Goal: Transaction & Acquisition: Purchase product/service

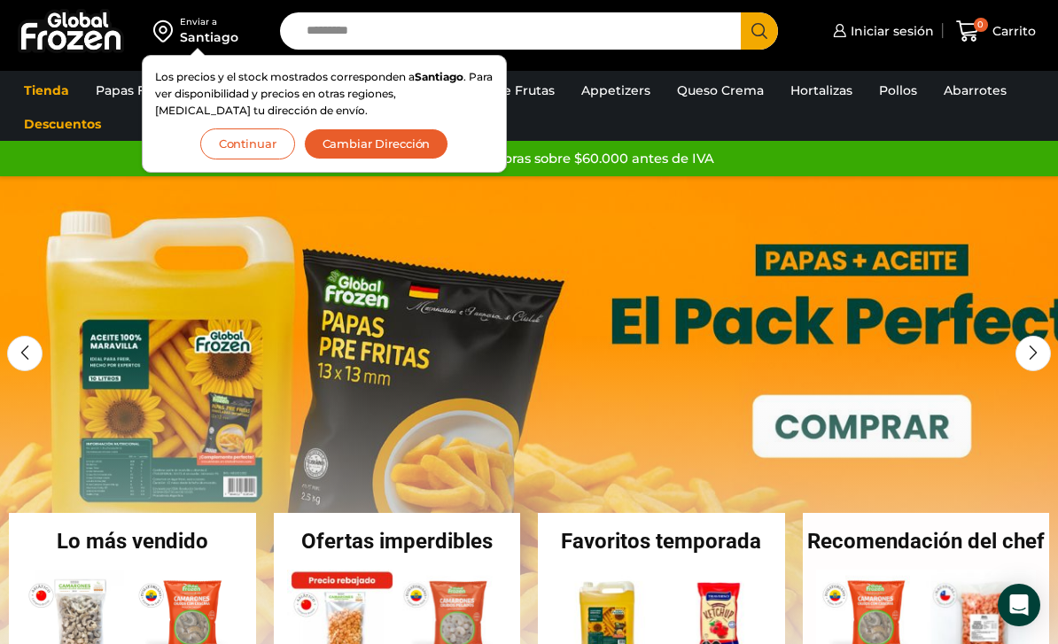
click at [245, 143] on button "Continuar" at bounding box center [247, 143] width 95 height 31
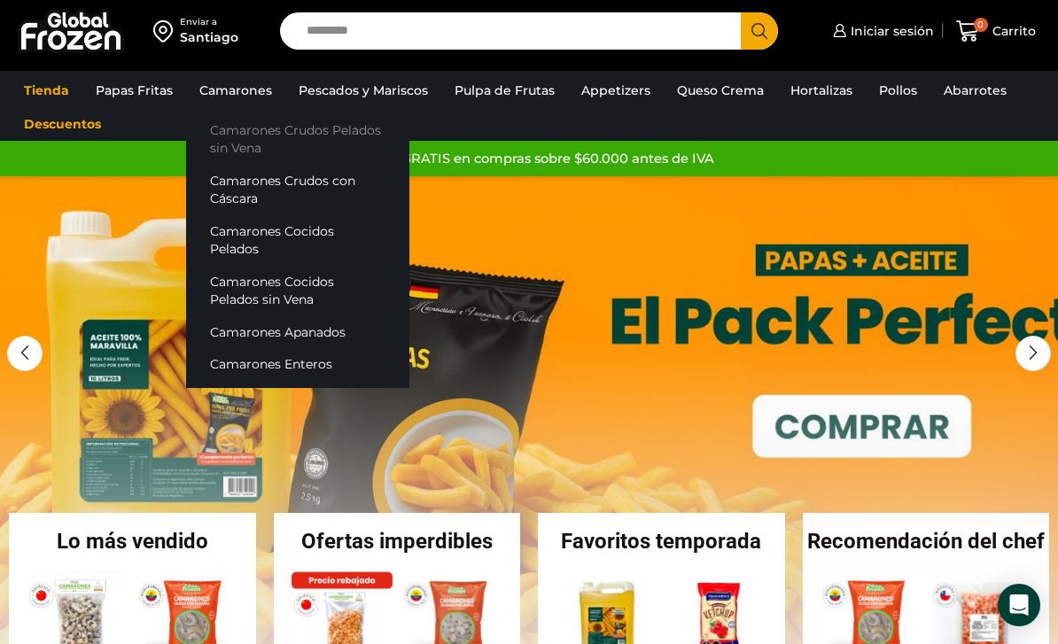
click at [257, 153] on link "Camarones Crudos Pelados sin Vena" at bounding box center [297, 139] width 223 height 50
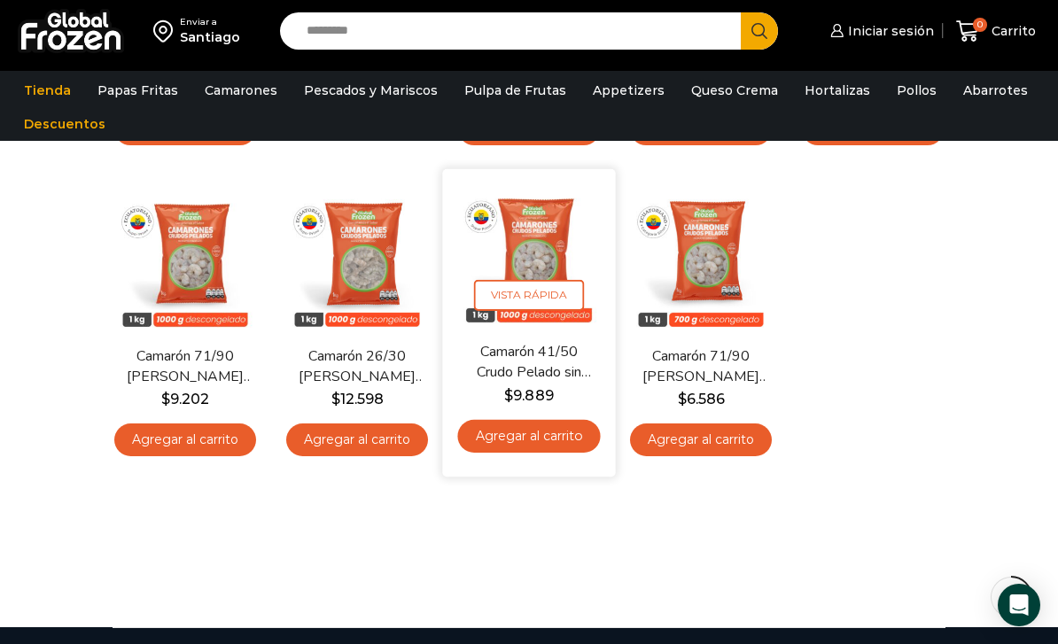
scroll to position [381, 0]
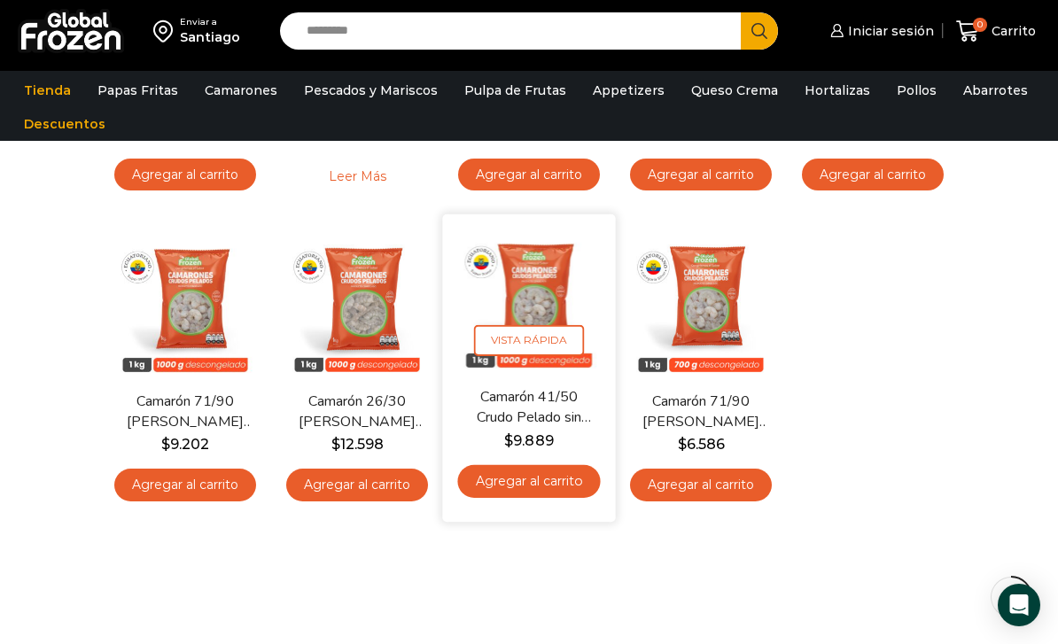
click at [509, 301] on img at bounding box center [528, 301] width 146 height 146
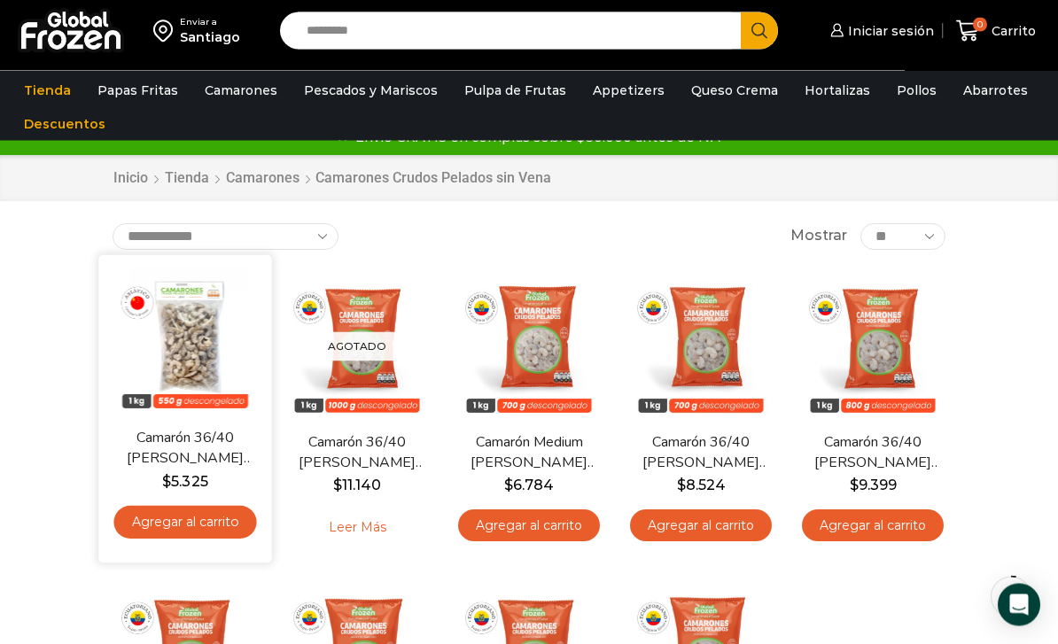
scroll to position [34, 0]
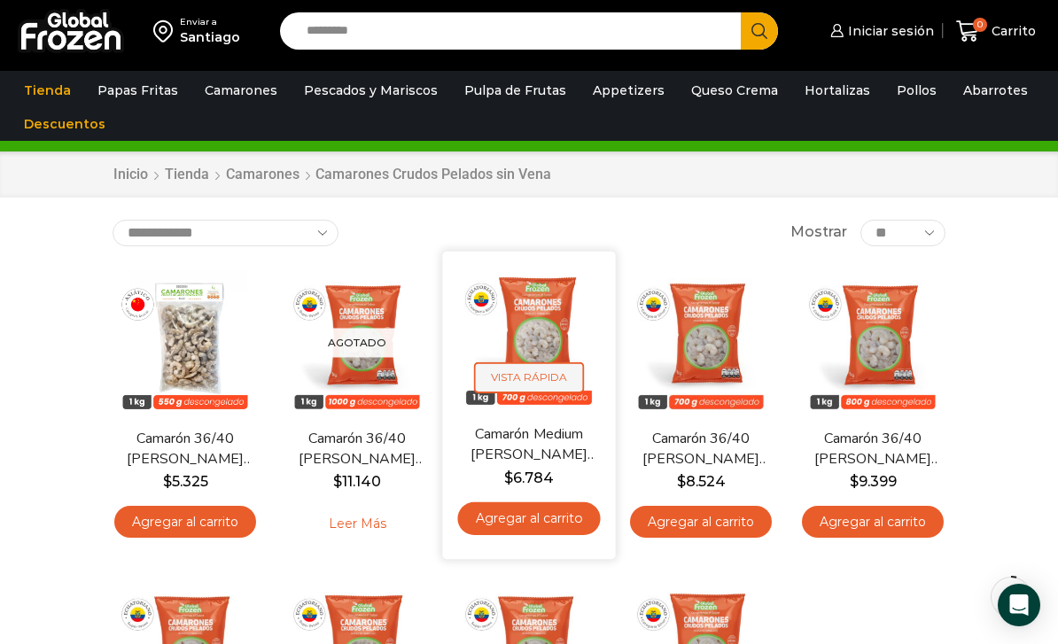
drag, startPoint x: 506, startPoint y: 339, endPoint x: 501, endPoint y: 370, distance: 31.3
click at [501, 354] on img at bounding box center [528, 337] width 146 height 146
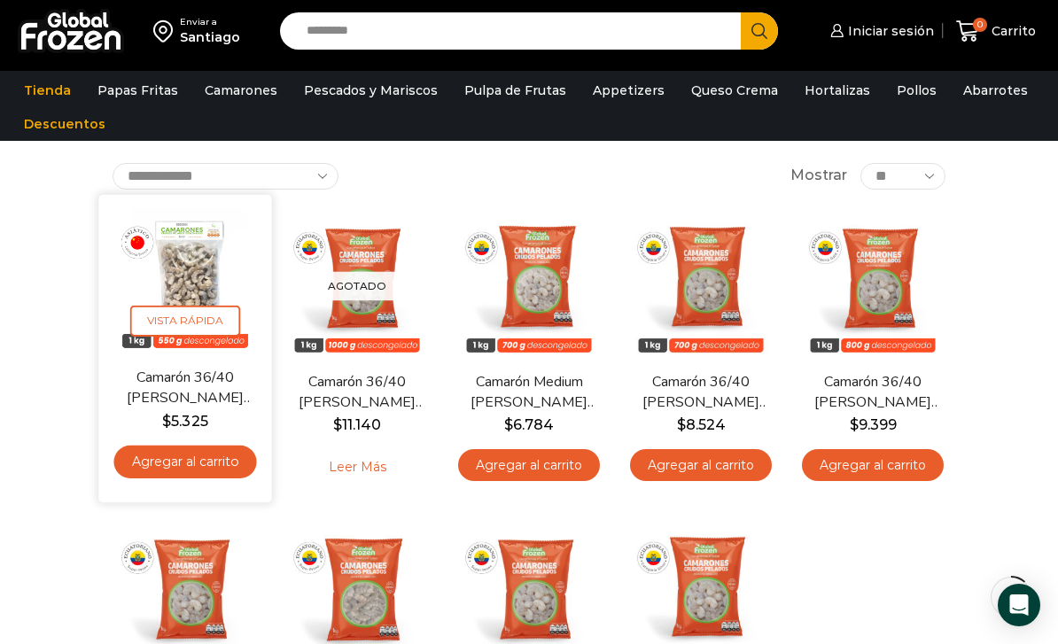
drag, startPoint x: 230, startPoint y: 273, endPoint x: 230, endPoint y: 255, distance: 17.7
click at [230, 255] on img at bounding box center [185, 280] width 146 height 146
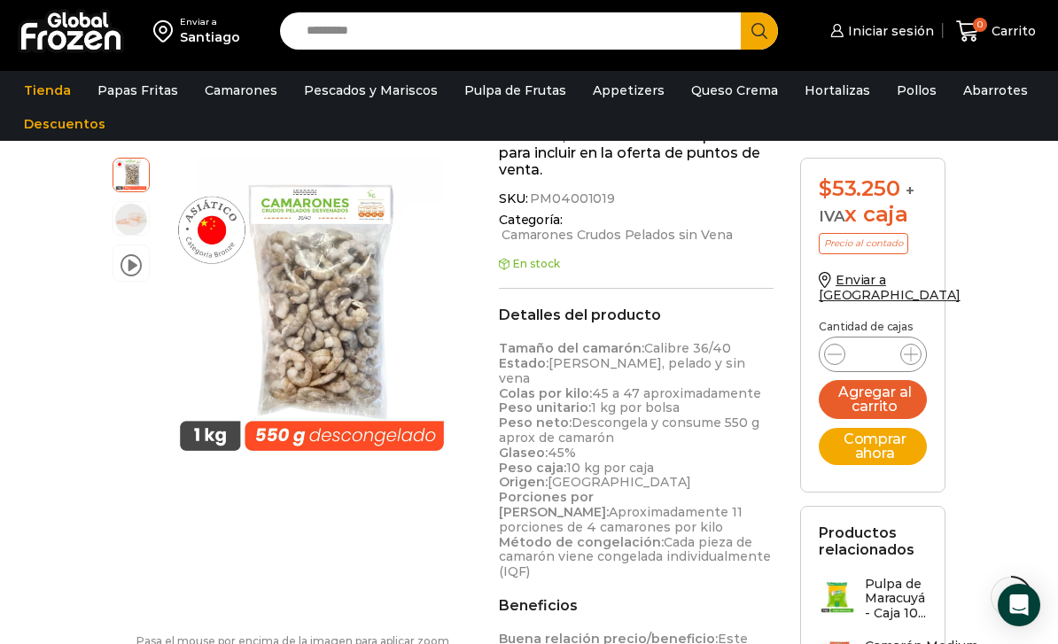
scroll to position [548, 0]
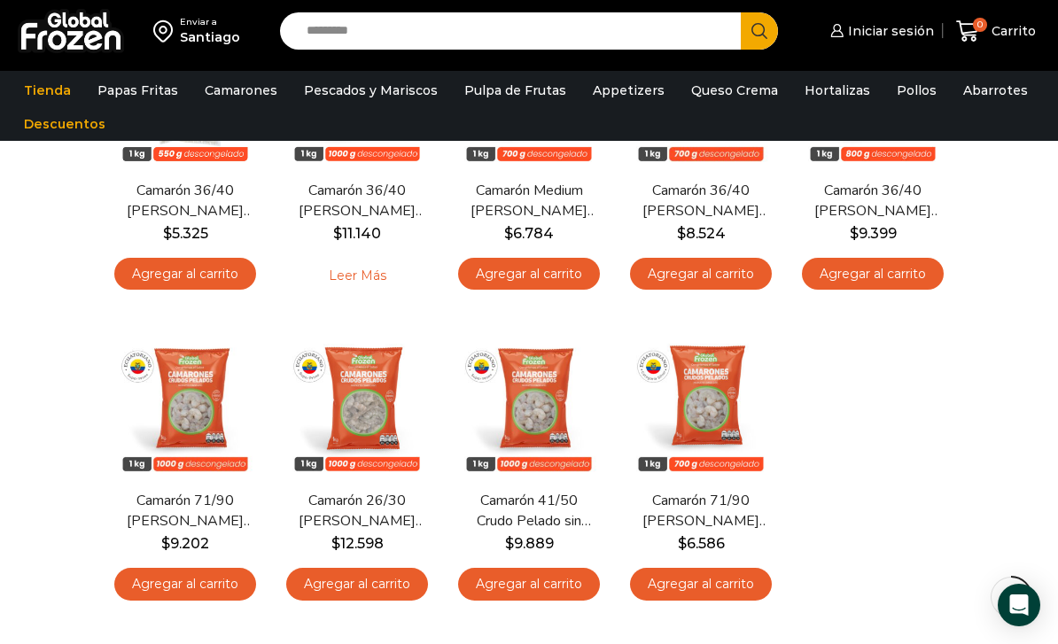
scroll to position [272, 0]
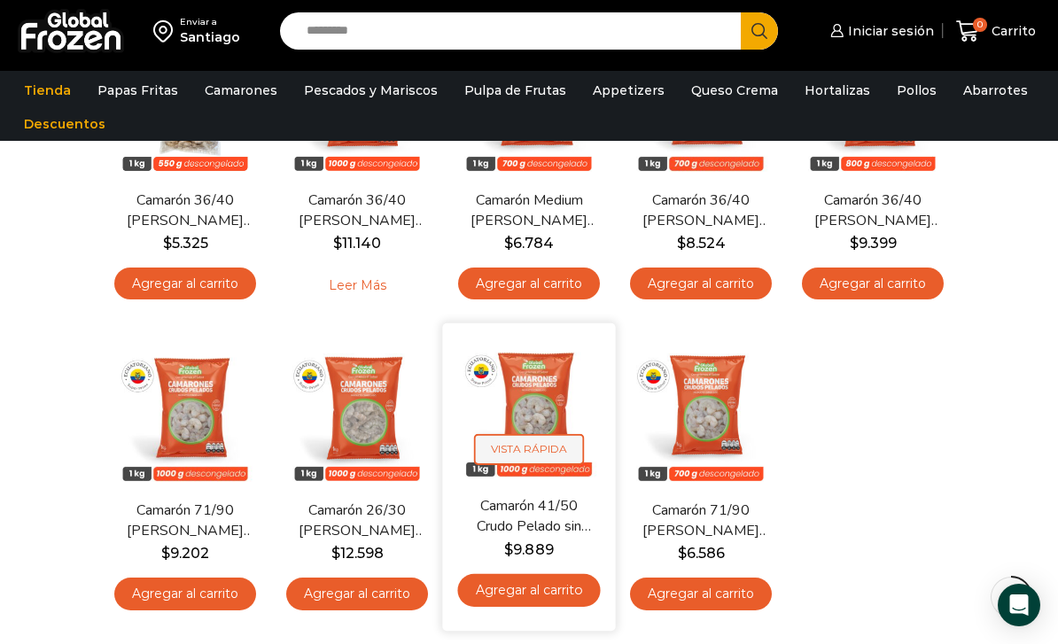
click at [501, 455] on span "Vista Rápida" at bounding box center [529, 449] width 110 height 31
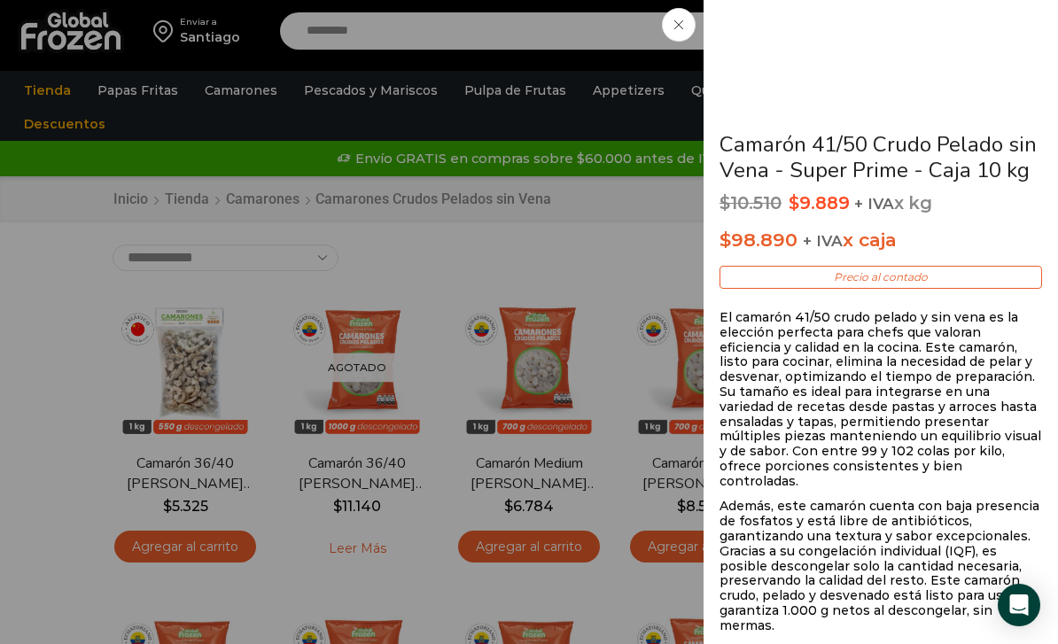
scroll to position [308, 0]
click at [672, 18] on span at bounding box center [679, 25] width 34 height 34
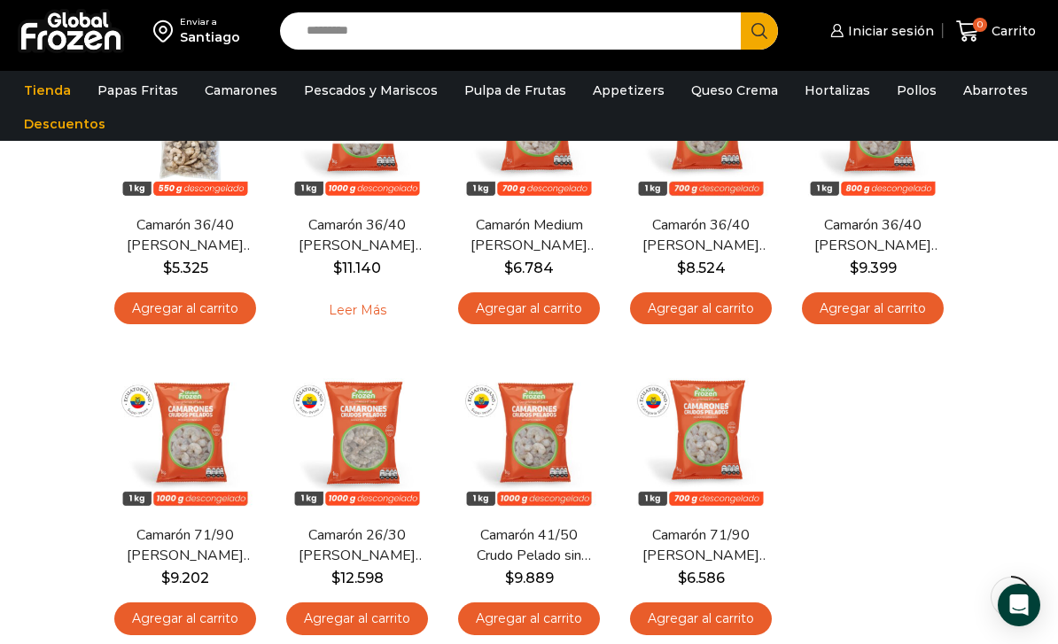
scroll to position [248, 0]
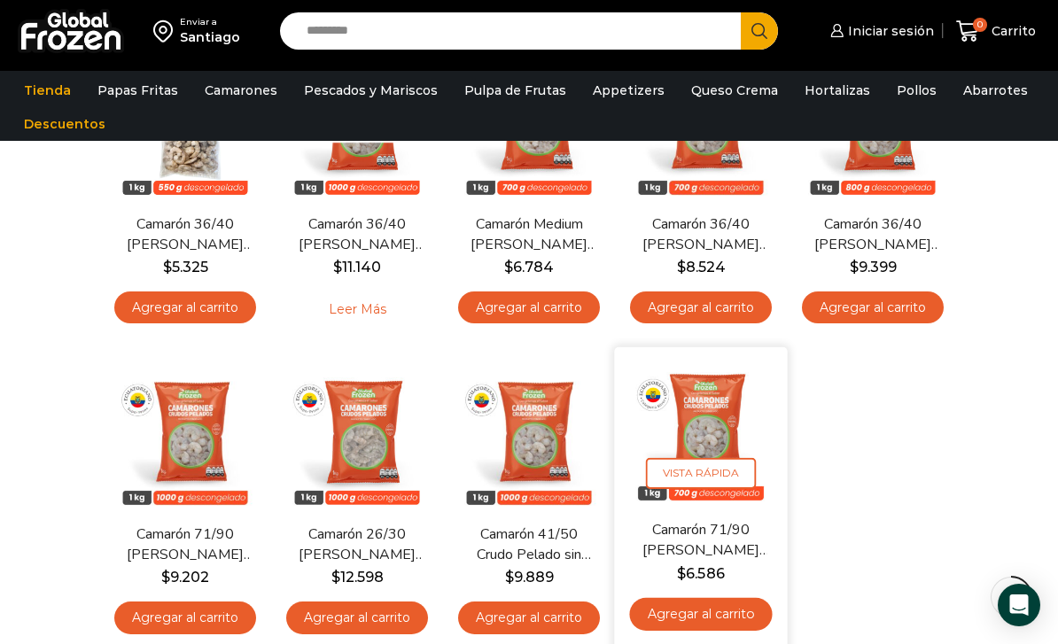
click at [716, 616] on link "Agregar al carrito" at bounding box center [700, 614] width 143 height 33
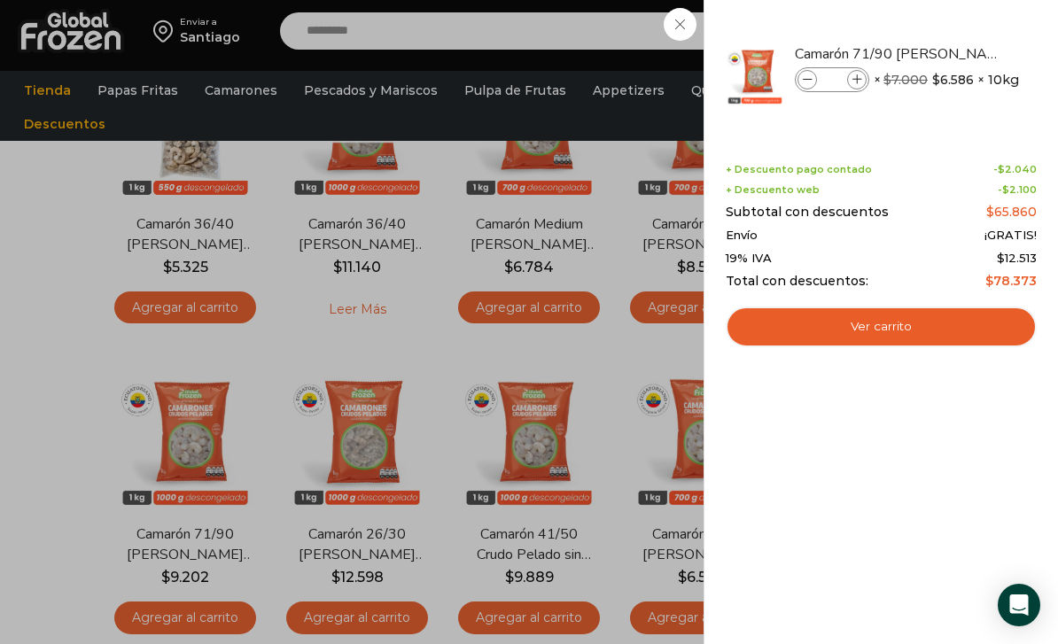
click at [952, 52] on div "1 Carrito 1 1 Shopping Cart *" at bounding box center [996, 32] width 89 height 42
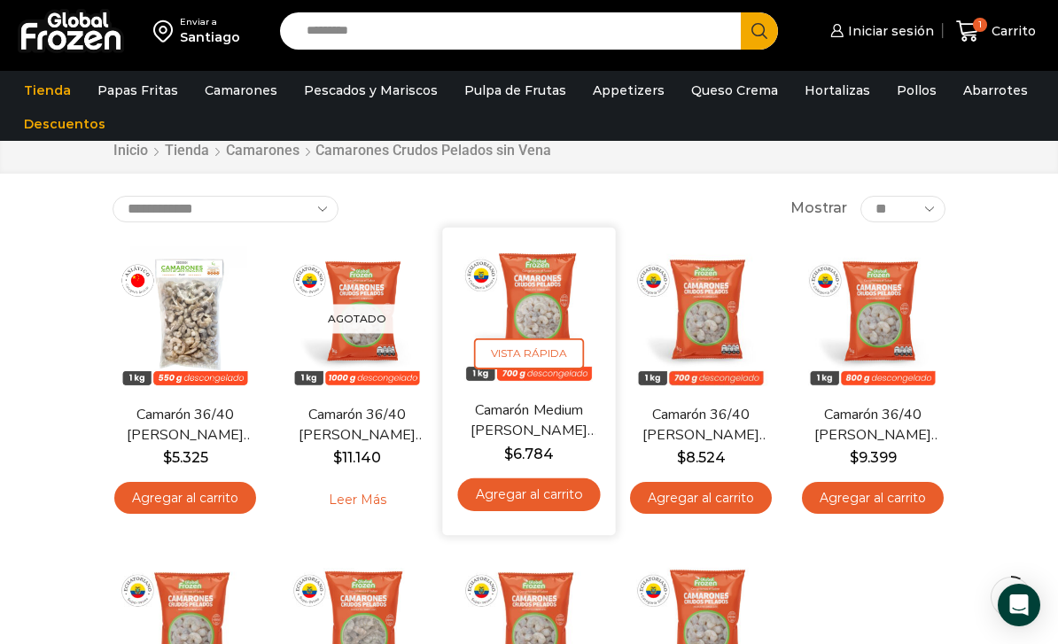
scroll to position [58, 0]
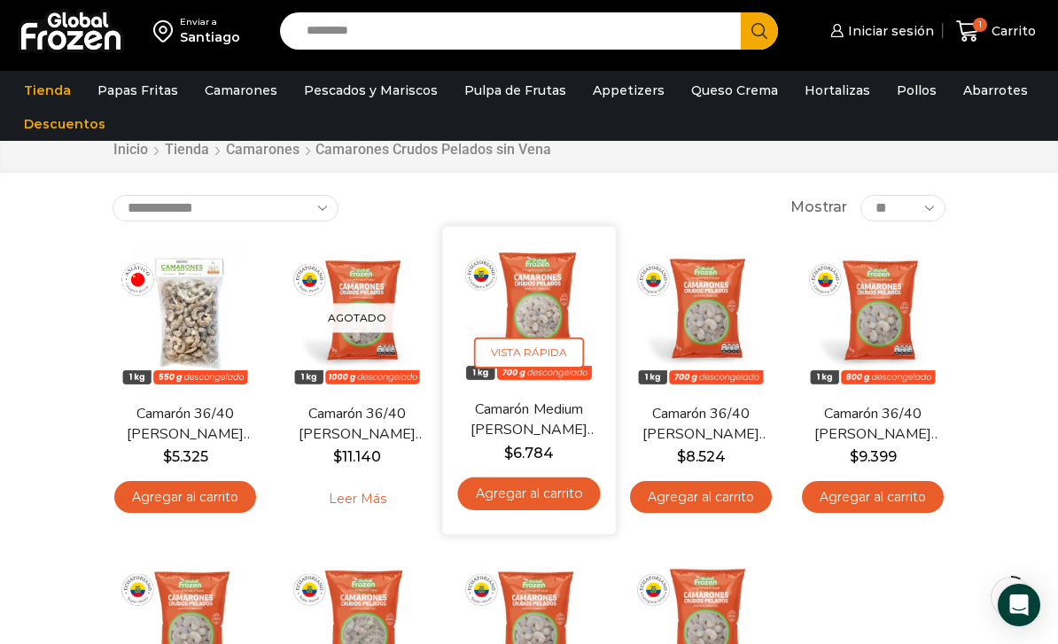
click at [539, 383] on img at bounding box center [528, 312] width 146 height 146
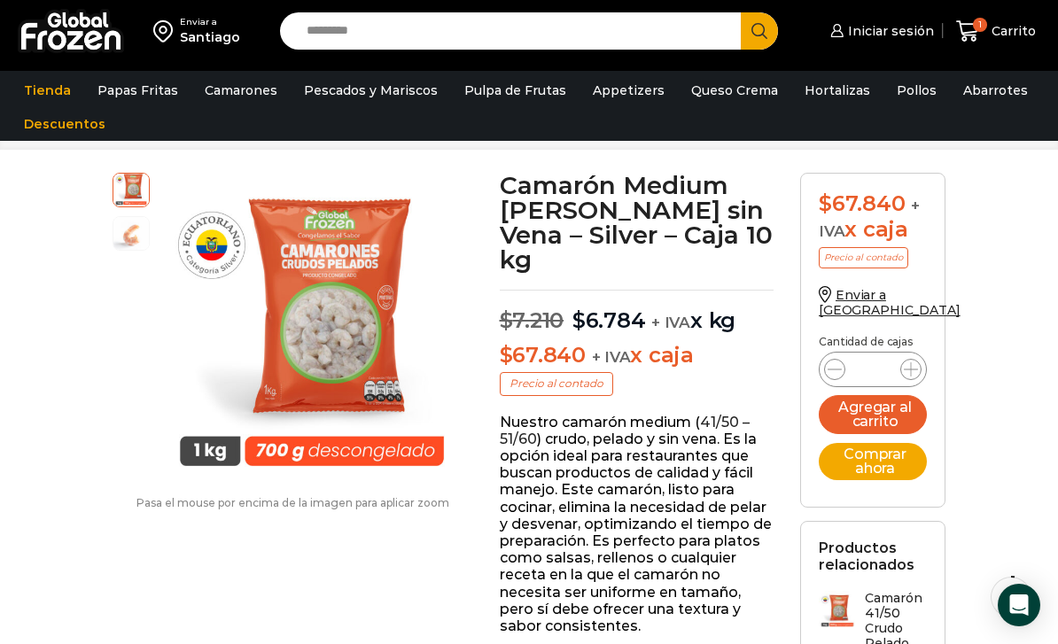
scroll to position [69, 0]
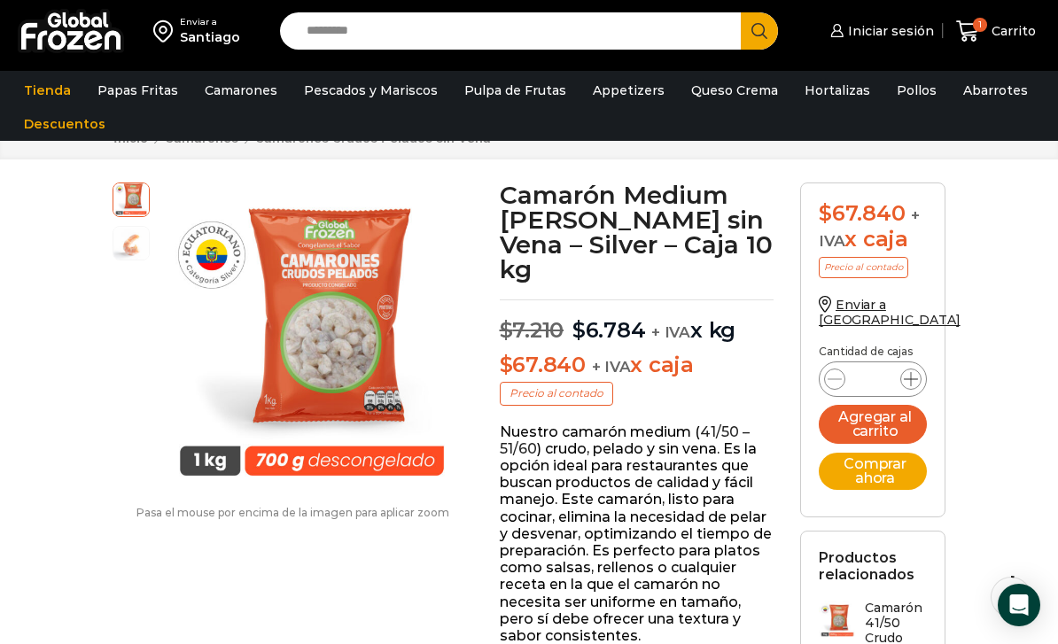
click at [902, 369] on span at bounding box center [910, 379] width 21 height 21
type input "*"
click at [900, 346] on p "Cantidad de cajas" at bounding box center [873, 352] width 108 height 12
click at [867, 416] on button "Agregar al carrito" at bounding box center [873, 423] width 108 height 37
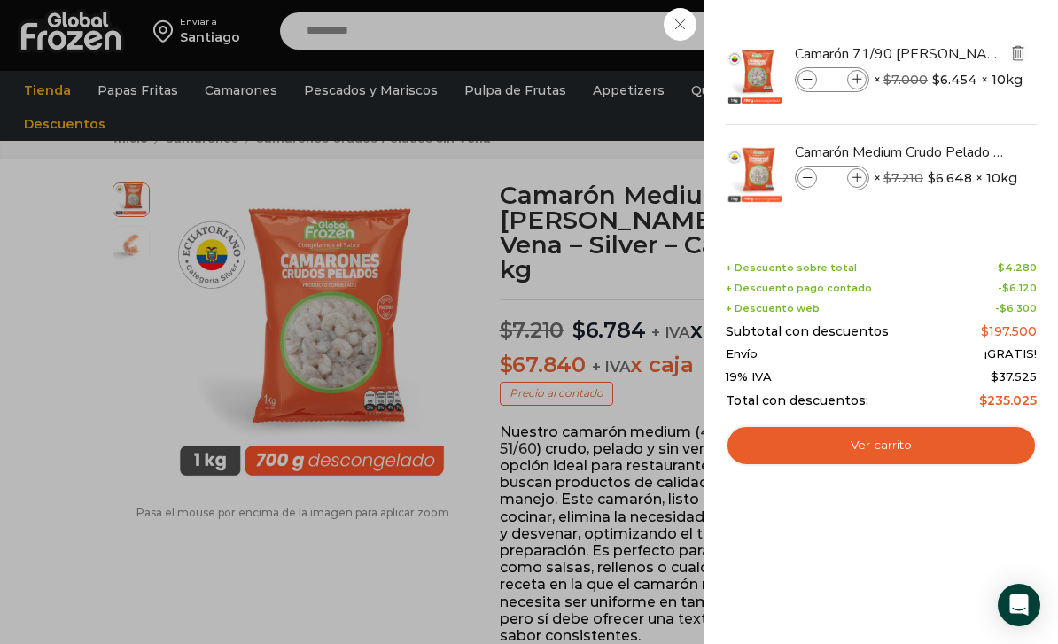
click at [1016, 56] on img "Eliminar Camarón 71/90 Crudo Pelado sin Vena - Silver - Caja 10 kg del carrito" at bounding box center [1018, 53] width 16 height 16
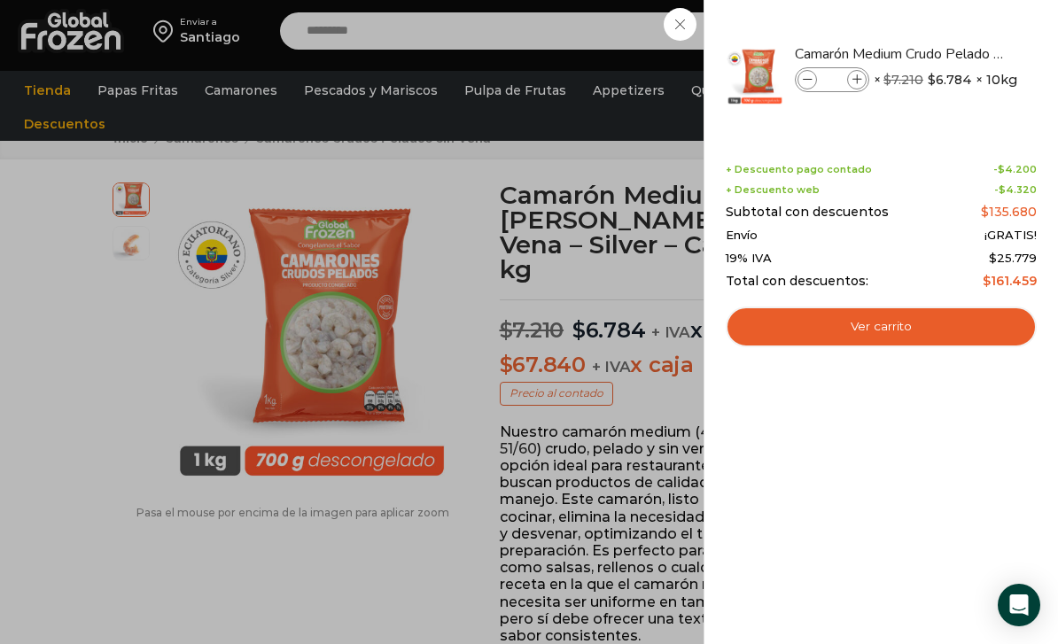
click at [952, 52] on div "2 [GEOGRAPHIC_DATA] 2 2 Shopping Cart *" at bounding box center [996, 32] width 89 height 42
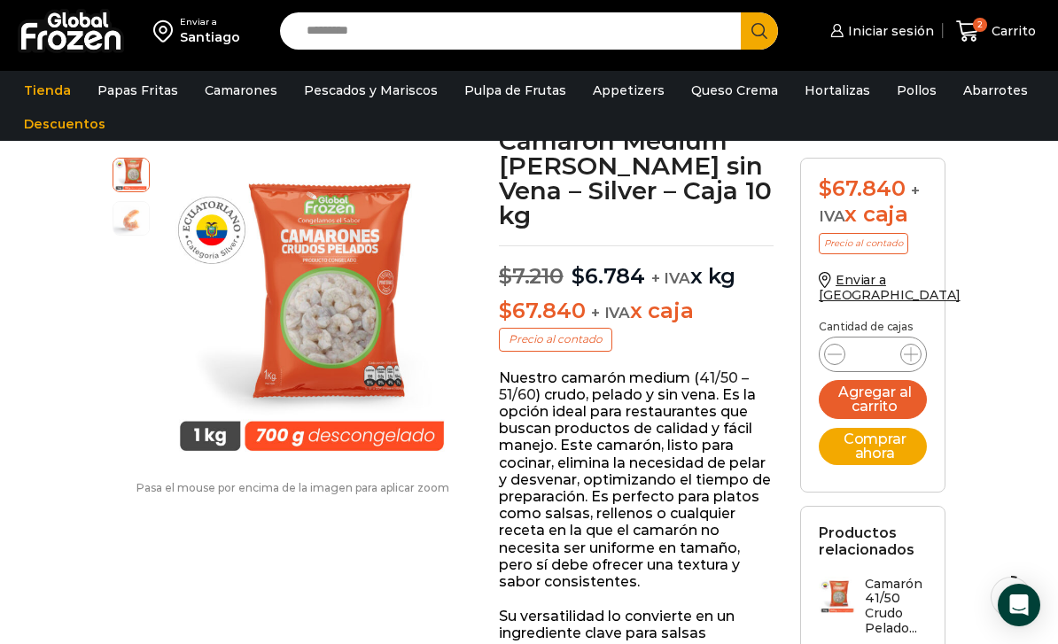
scroll to position [126, 0]
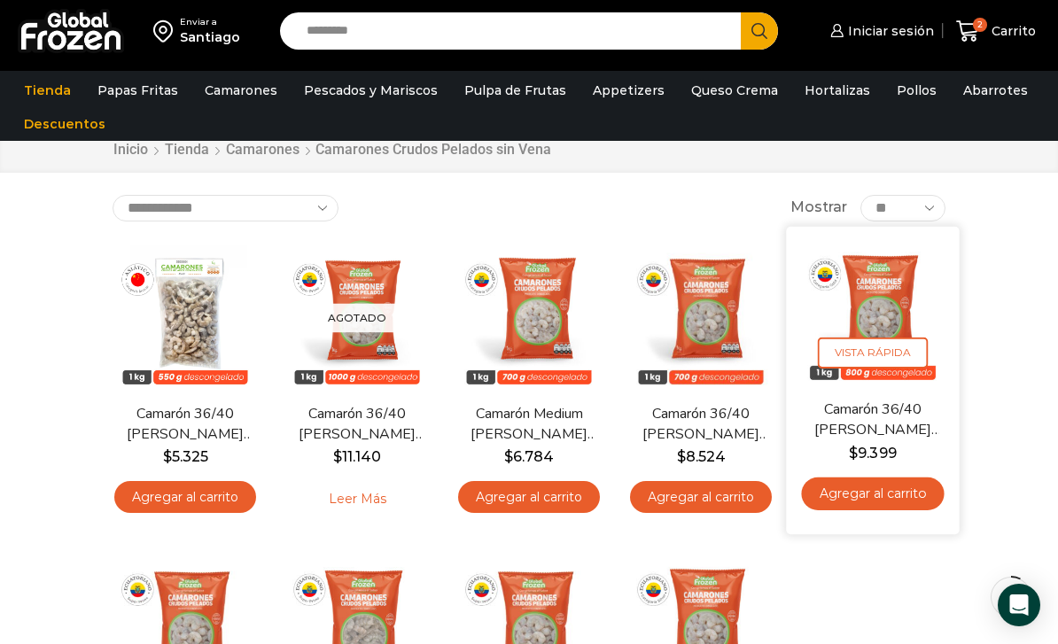
scroll to position [147, 0]
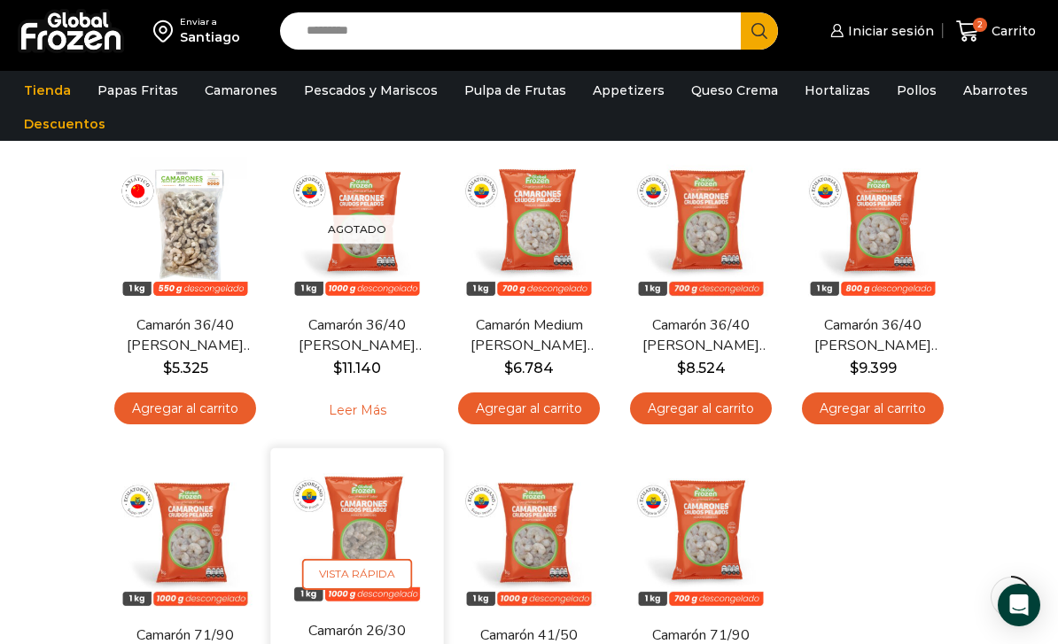
click at [345, 524] on img at bounding box center [357, 535] width 146 height 146
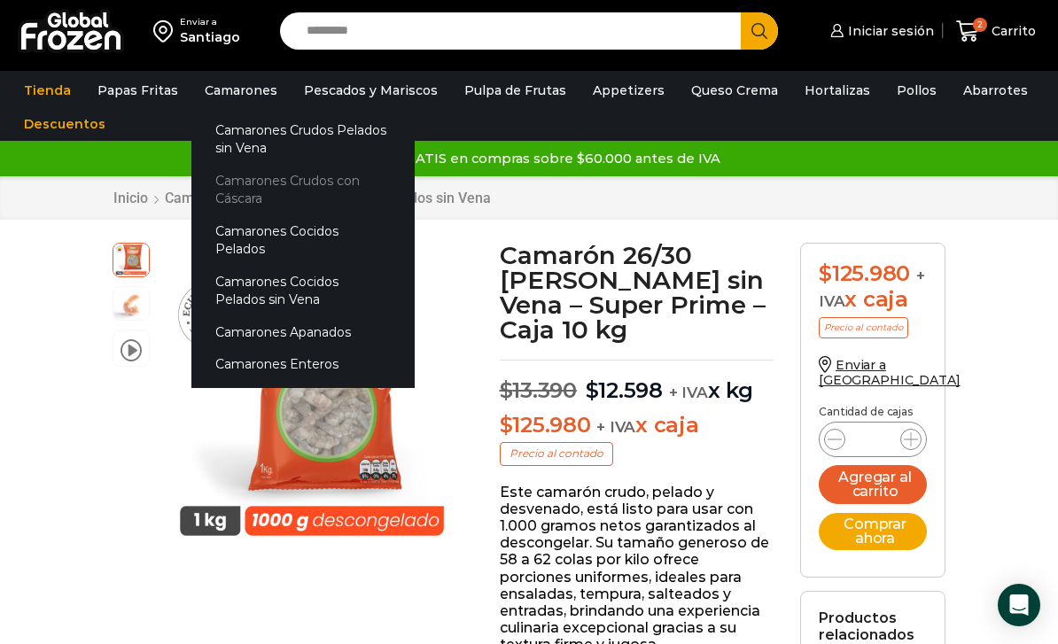
click at [256, 192] on link "Camarones Crudos con Cáscara" at bounding box center [302, 190] width 223 height 50
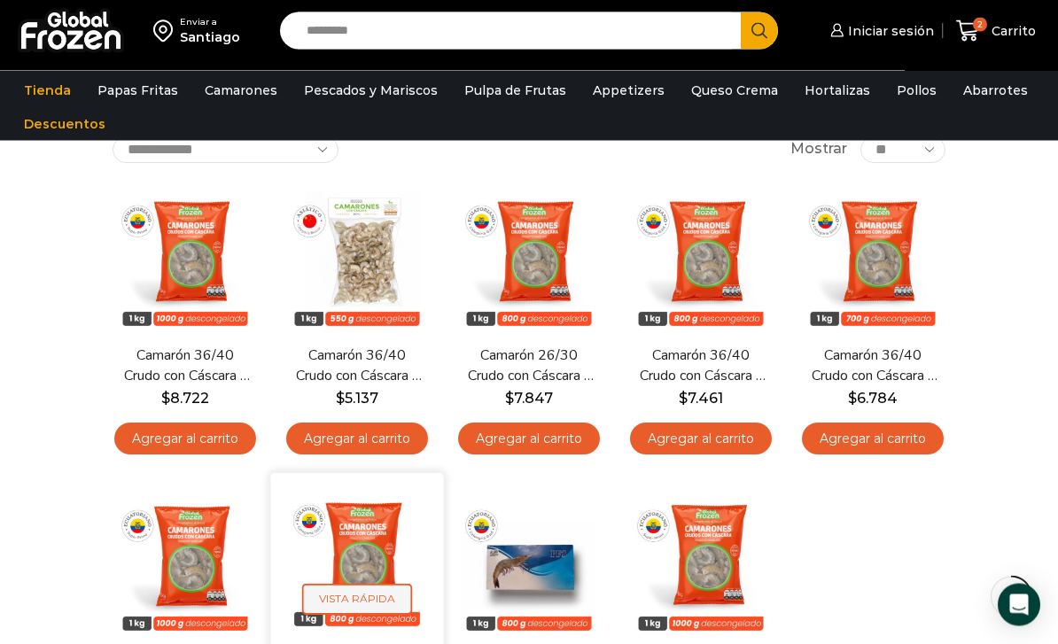
scroll to position [143, 0]
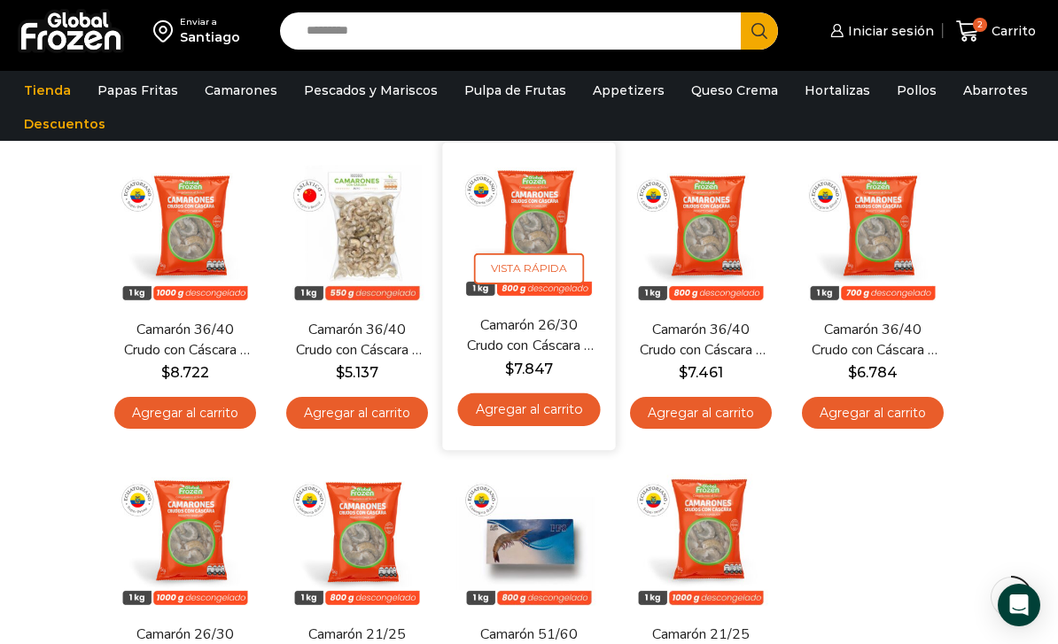
click at [548, 203] on img at bounding box center [528, 228] width 146 height 146
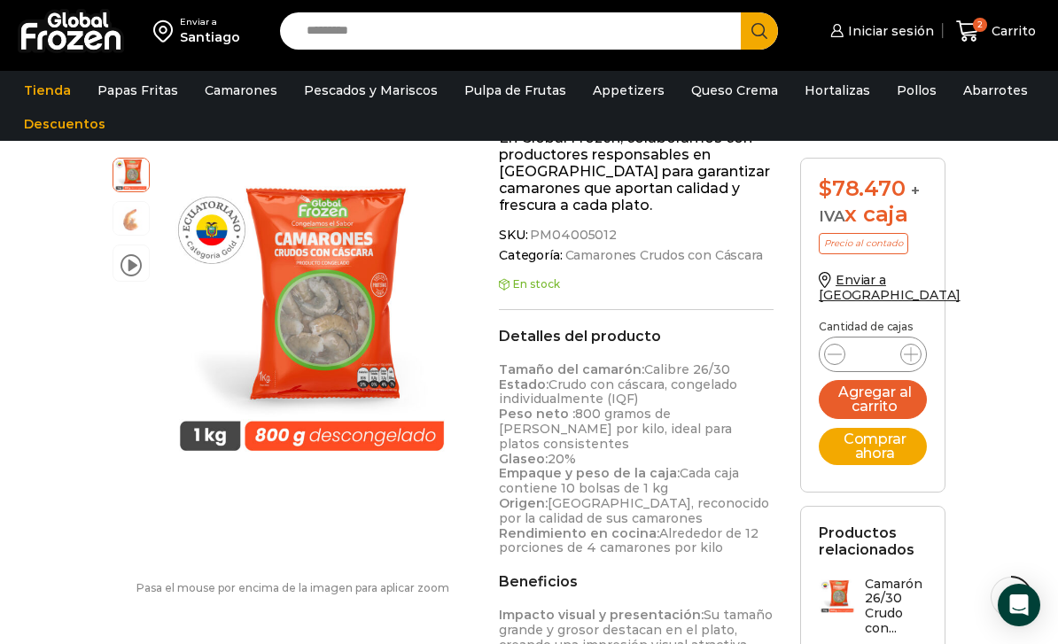
scroll to position [786, 0]
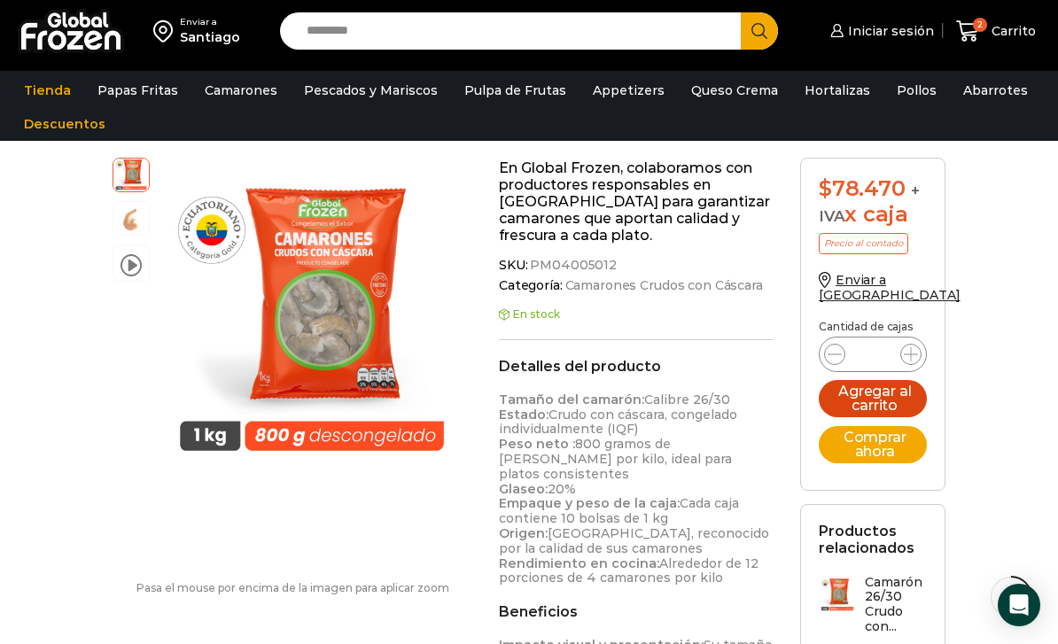
click at [867, 380] on button "Agregar al carrito" at bounding box center [873, 398] width 108 height 37
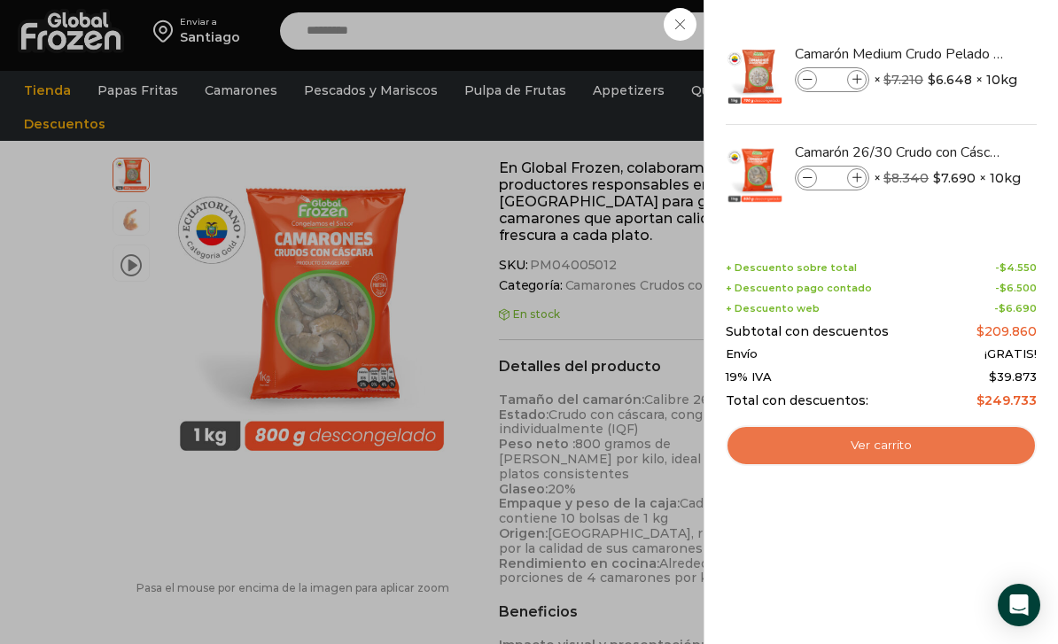
click at [878, 443] on link "Ver carrito" at bounding box center [881, 445] width 311 height 41
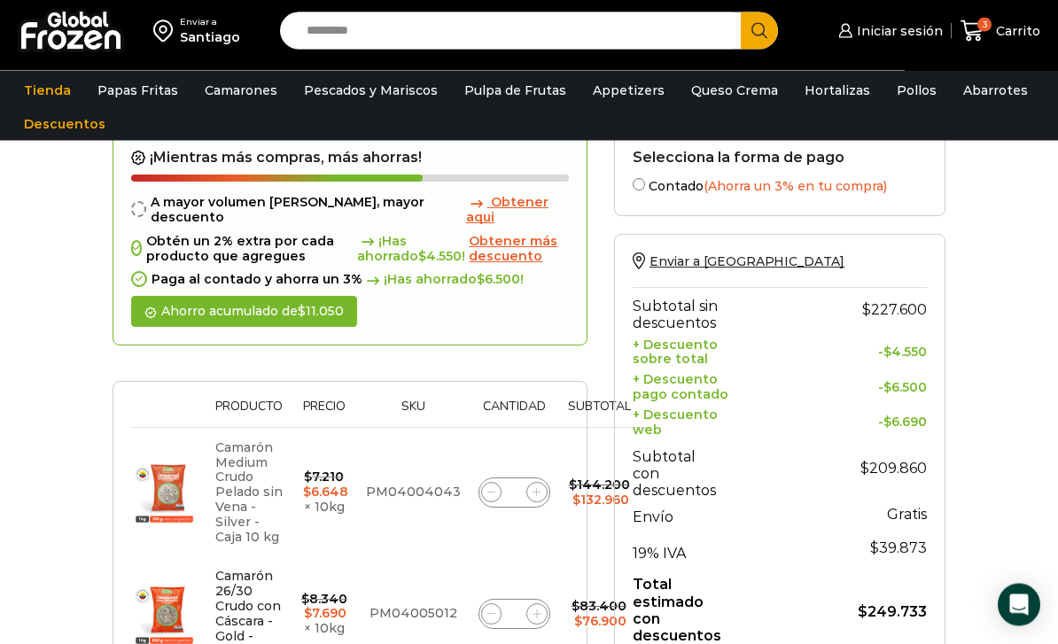
scroll to position [95, 0]
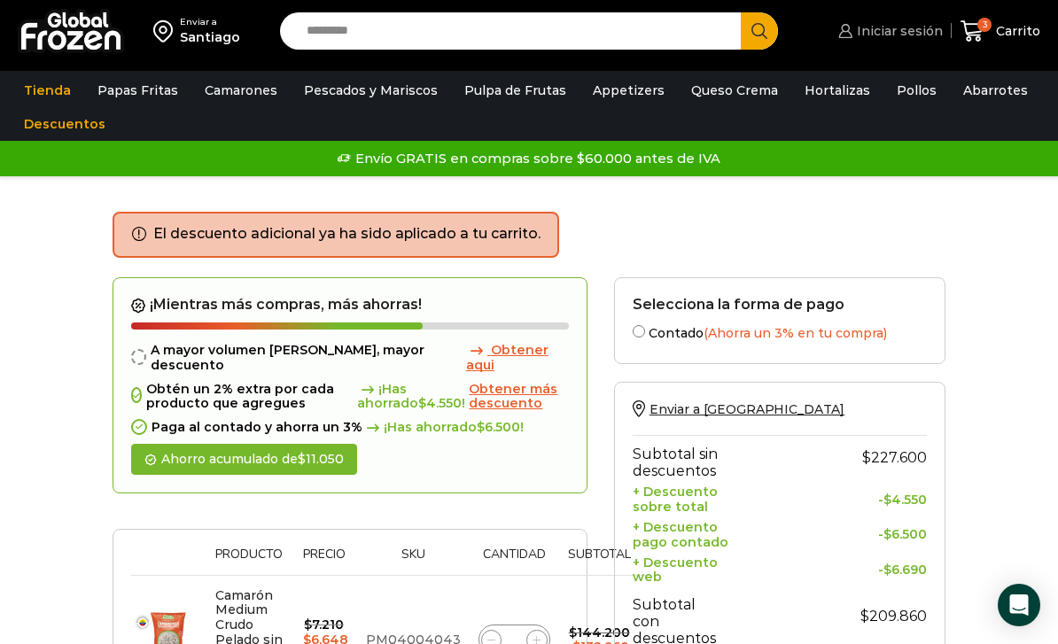
click at [897, 32] on span "Iniciar sesión" at bounding box center [897, 31] width 90 height 18
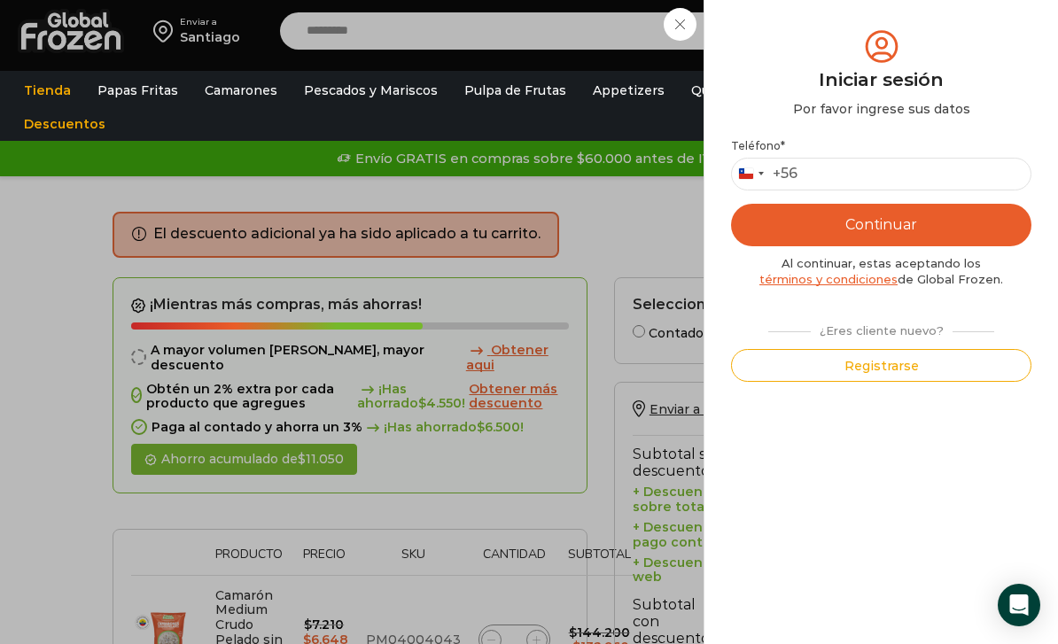
click at [886, 365] on button "Registrarse" at bounding box center [881, 365] width 300 height 33
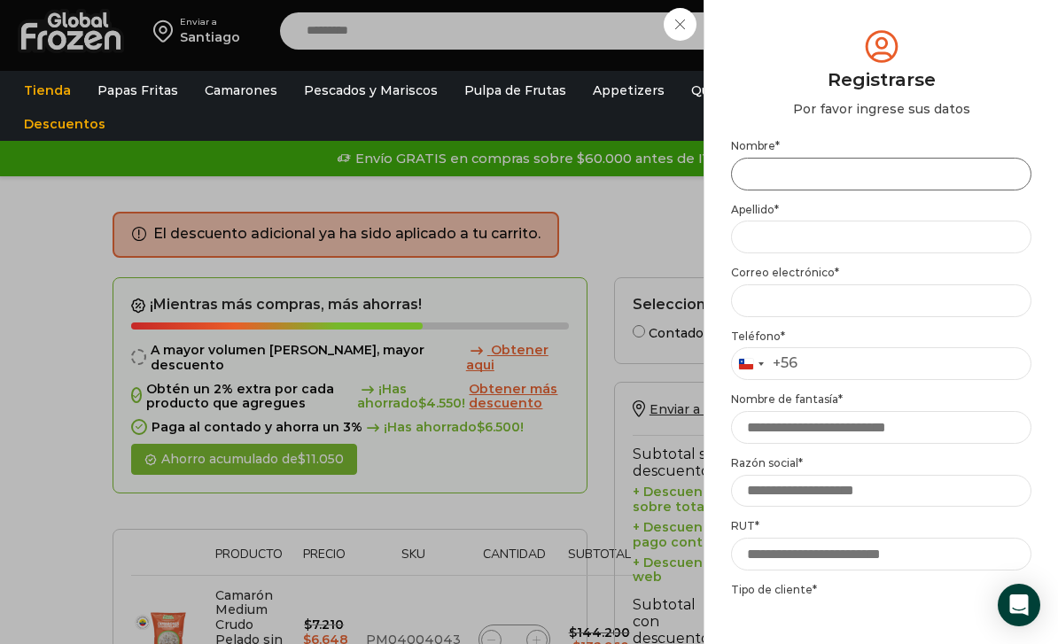
click at [797, 186] on input "Nombre *" at bounding box center [881, 174] width 300 height 33
type input "******"
click at [853, 247] on input "Apellido *" at bounding box center [881, 237] width 300 height 33
type input "****"
click at [847, 291] on input "Email address *" at bounding box center [881, 300] width 300 height 33
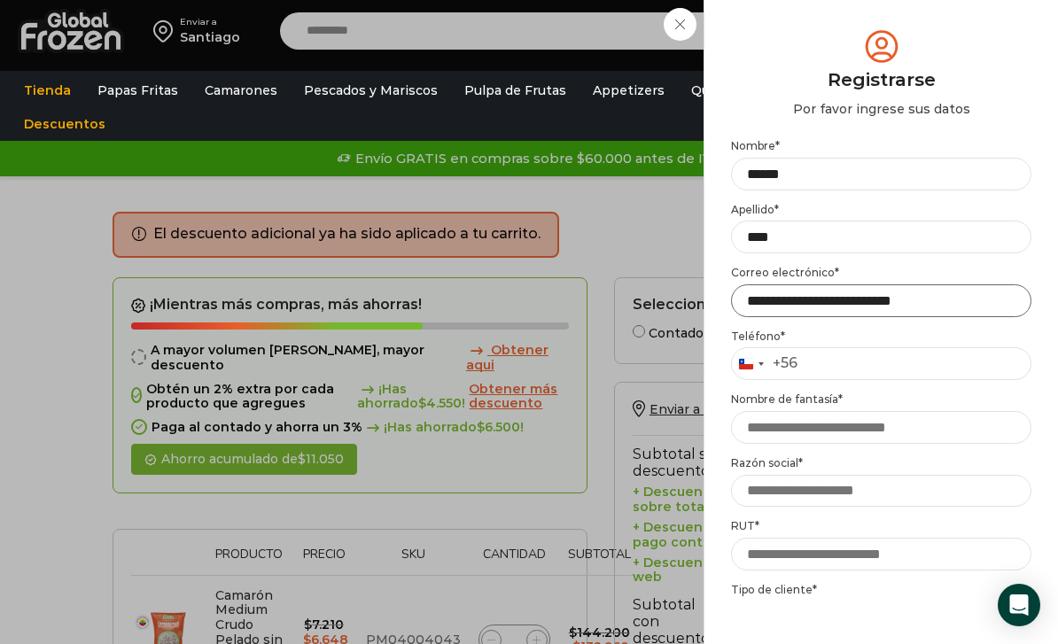
type input "**********"
click at [849, 361] on input "Teléfono *" at bounding box center [881, 363] width 300 height 33
type input "*********"
click at [892, 423] on input "Nombre de fantasía *" at bounding box center [881, 427] width 300 height 33
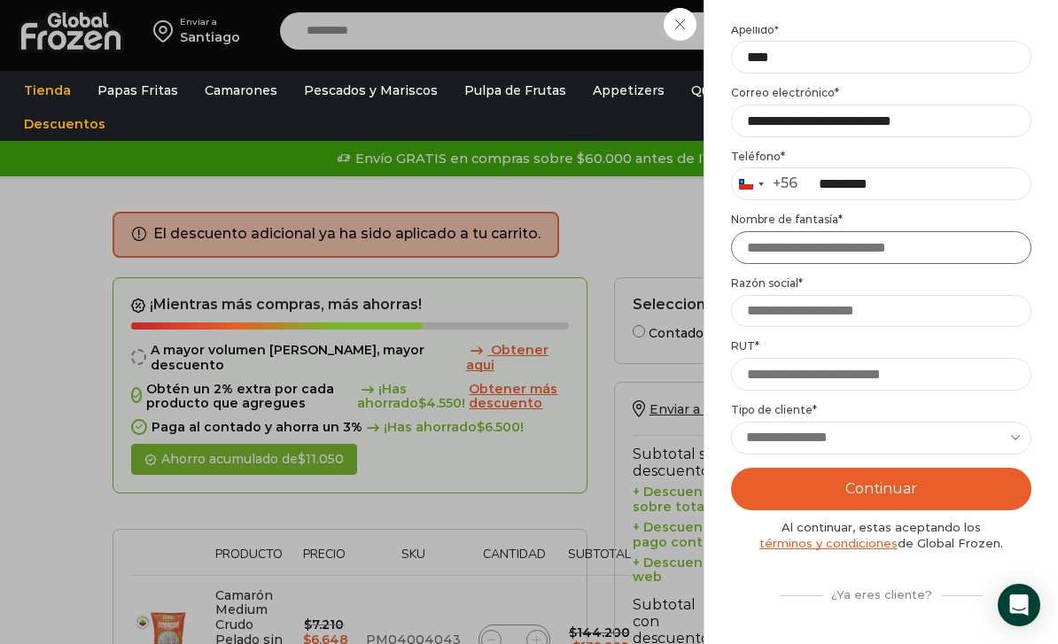
scroll to position [195, 0]
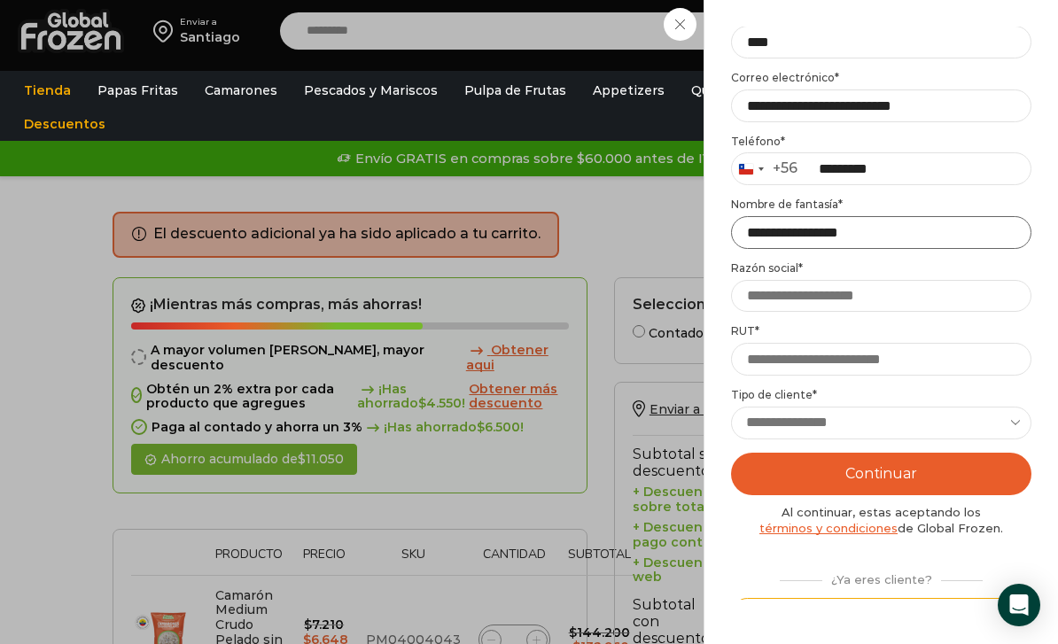
type input "**********"
click at [949, 291] on input "Razón social *" at bounding box center [881, 296] width 300 height 33
click at [955, 245] on input "**********" at bounding box center [881, 232] width 300 height 33
click at [864, 280] on input "Razón social *" at bounding box center [881, 296] width 300 height 33
type input "*"
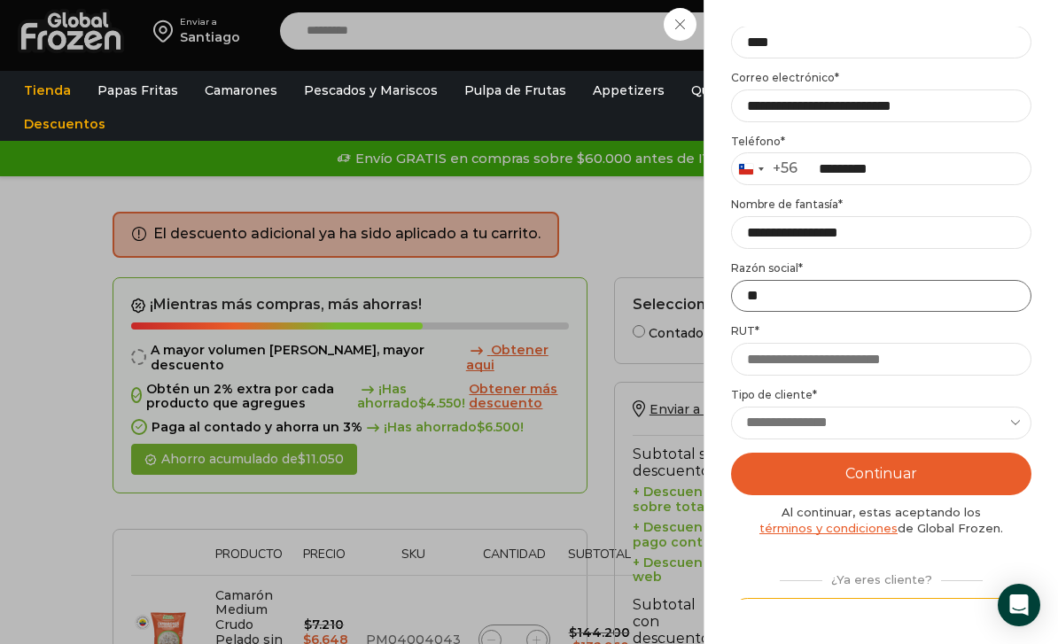
type input "*"
click at [874, 292] on input "**********" at bounding box center [881, 296] width 300 height 33
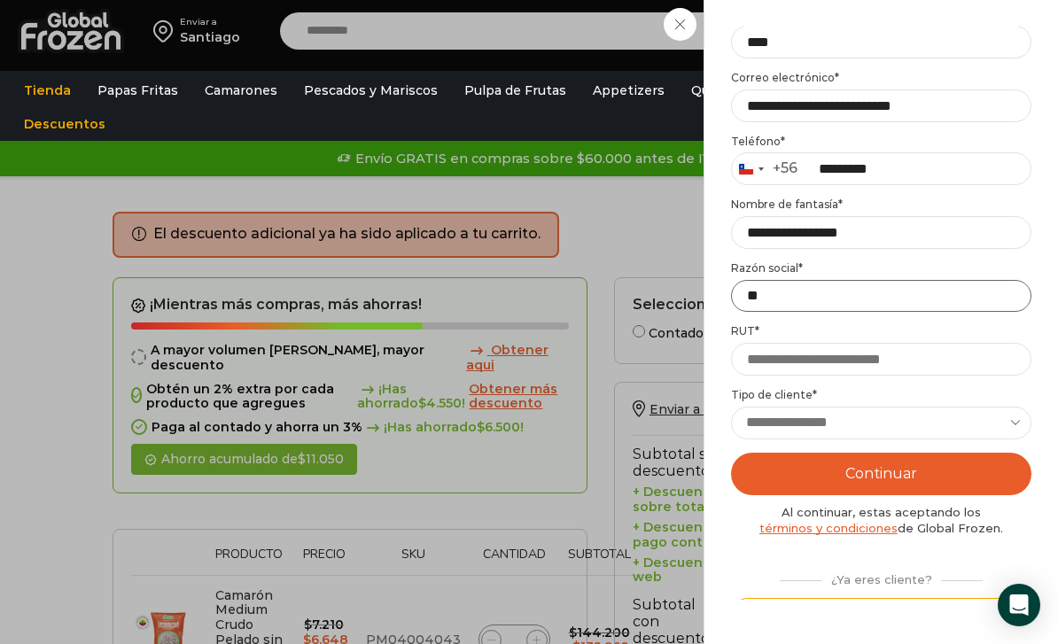
type input "*"
type input "**********"
click at [990, 353] on input "RUT *" at bounding box center [881, 359] width 300 height 33
type input "**********"
select select "********"
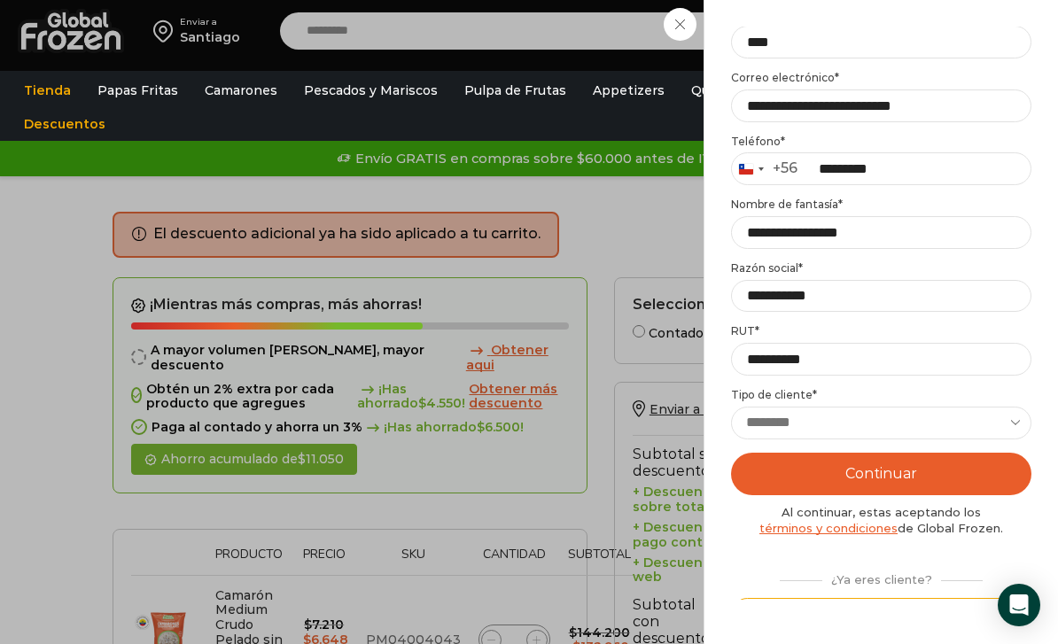
click at [906, 485] on button "Continuar" at bounding box center [881, 474] width 300 height 43
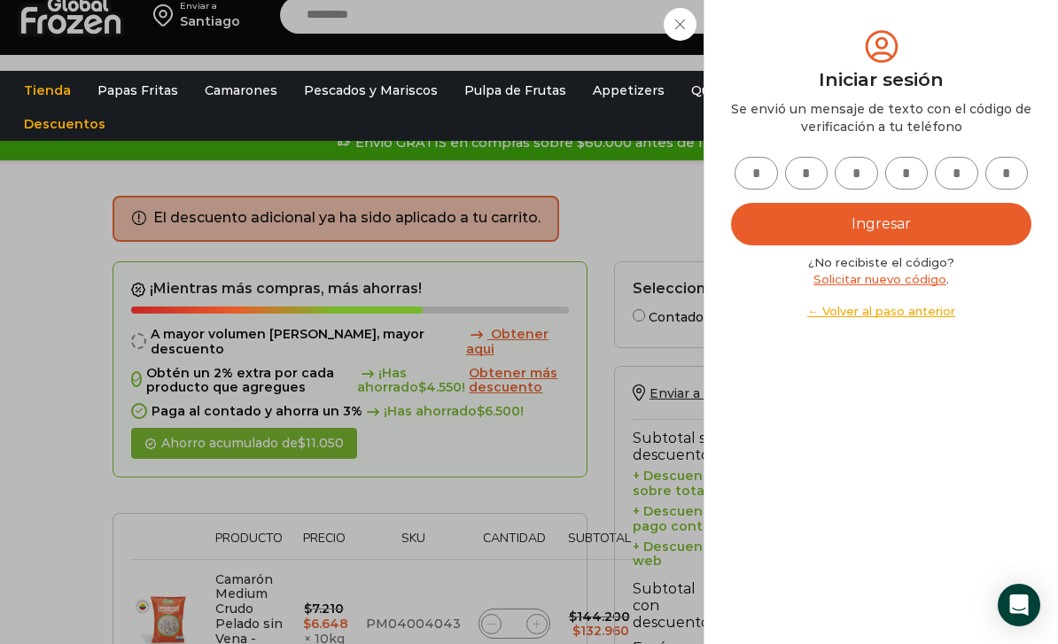
scroll to position [0, 0]
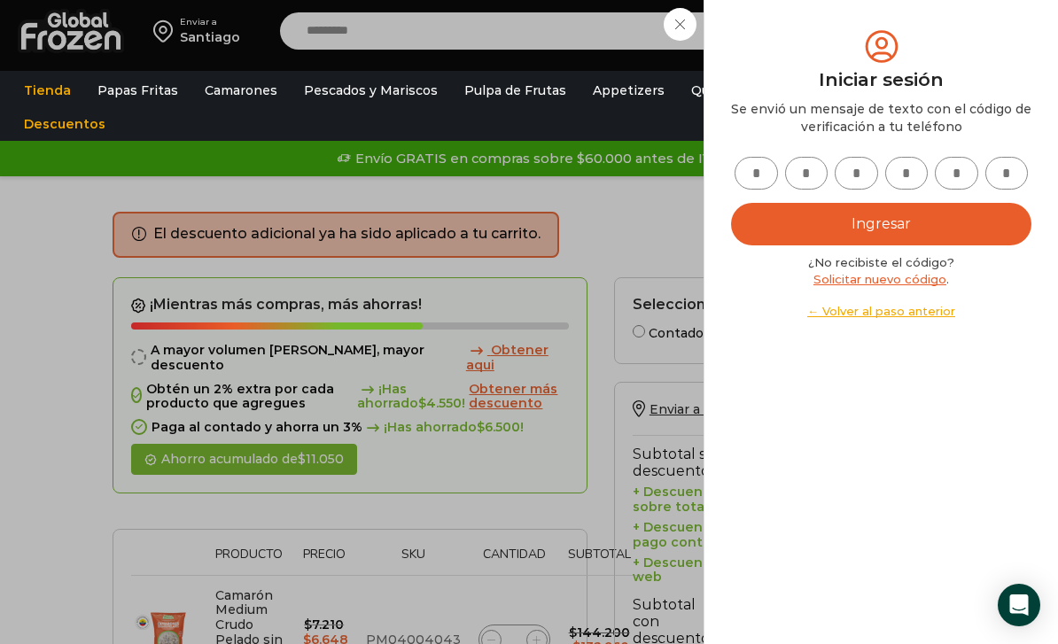
drag, startPoint x: 902, startPoint y: 315, endPoint x: 902, endPoint y: 328, distance: 13.3
click at [902, 328] on div "Mi cuenta Login Register Iniciar sesión Por favor ingrese sus datos Iniciar ses…" at bounding box center [881, 322] width 300 height 591
click at [893, 313] on link "← Volver al paso anterior" at bounding box center [881, 311] width 300 height 17
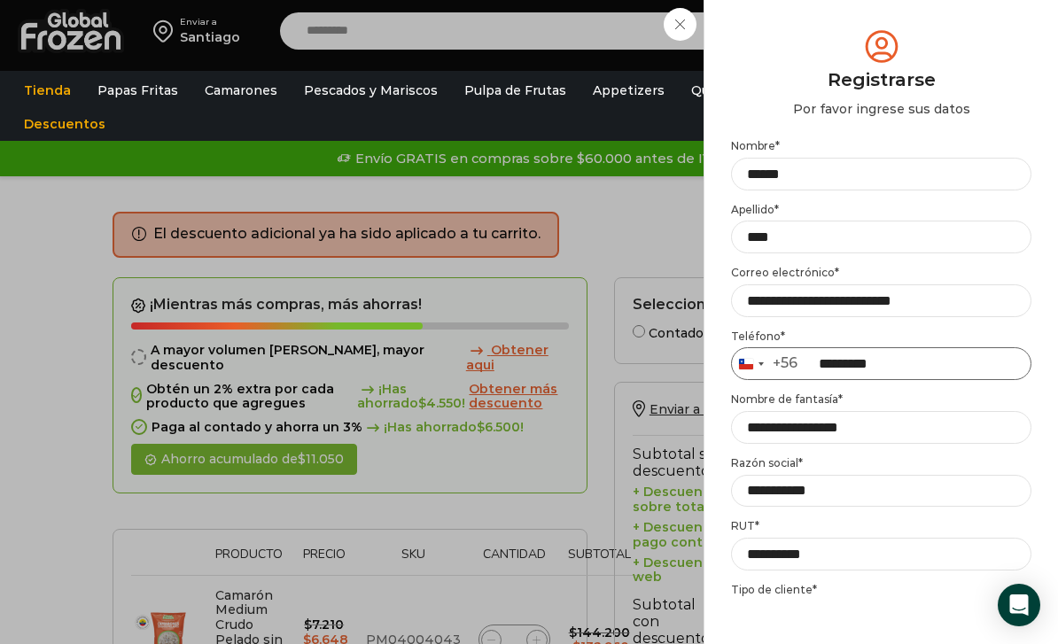
click at [893, 361] on input "*********" at bounding box center [881, 363] width 300 height 33
click at [893, 344] on p "Teléfono * Chile +56 +56 Argentina +54 Chile +56 *********" at bounding box center [881, 355] width 300 height 51
click at [907, 367] on input "*********" at bounding box center [881, 363] width 300 height 33
type input "*"
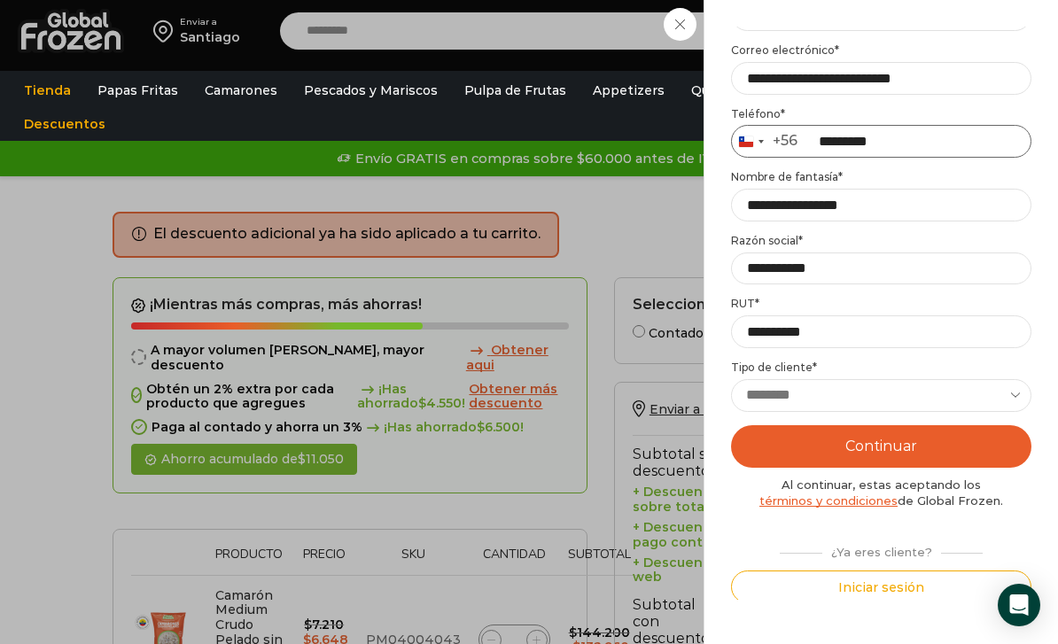
type input "*********"
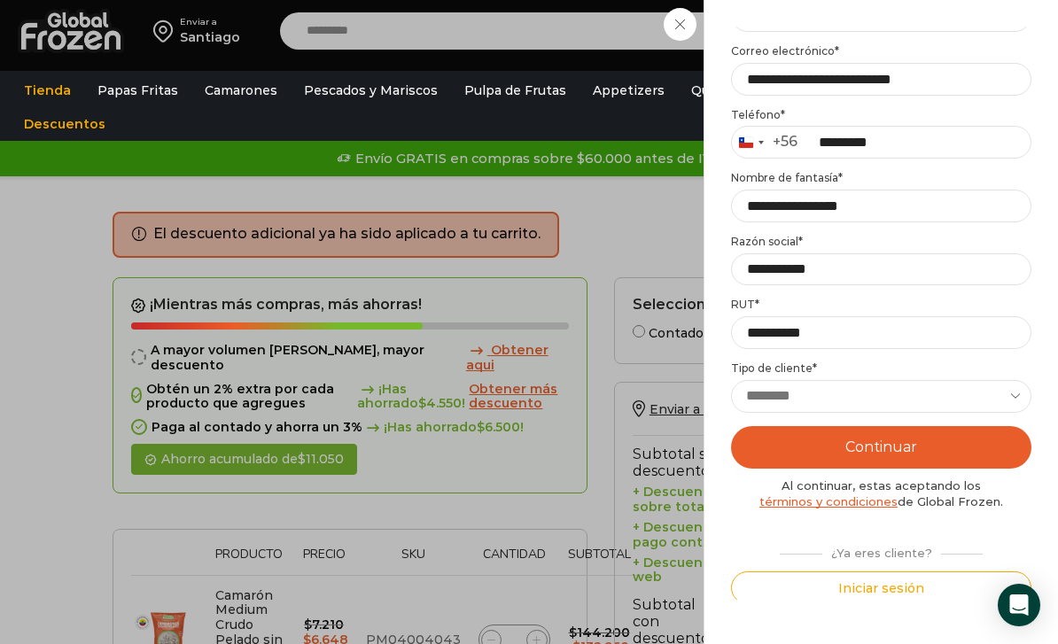
click at [896, 445] on button "Continuar" at bounding box center [881, 447] width 300 height 43
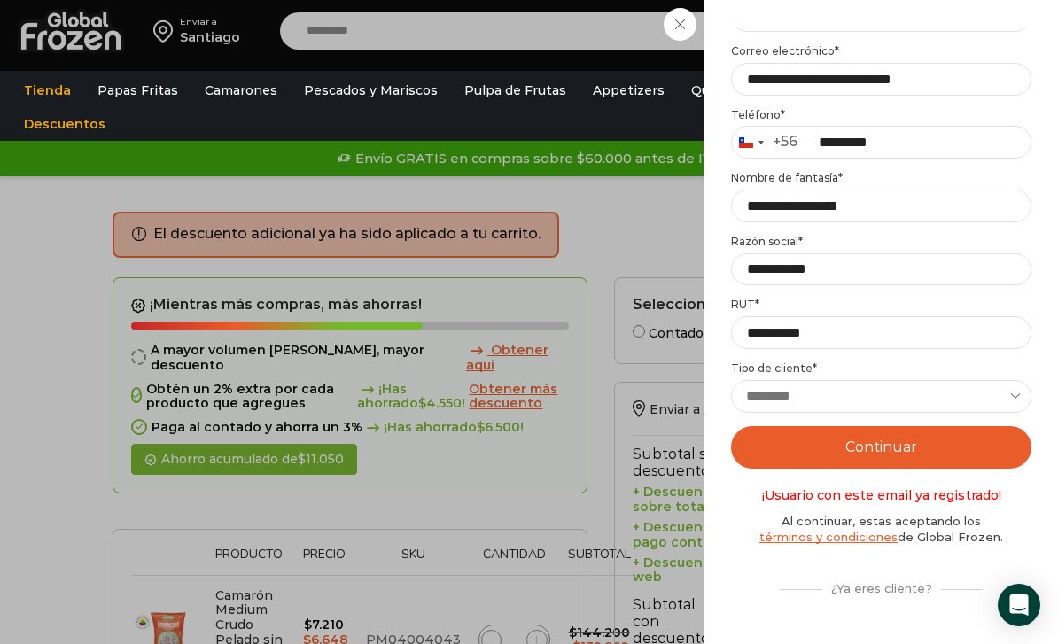
click at [896, 445] on button "Continuar" at bounding box center [881, 447] width 300 height 43
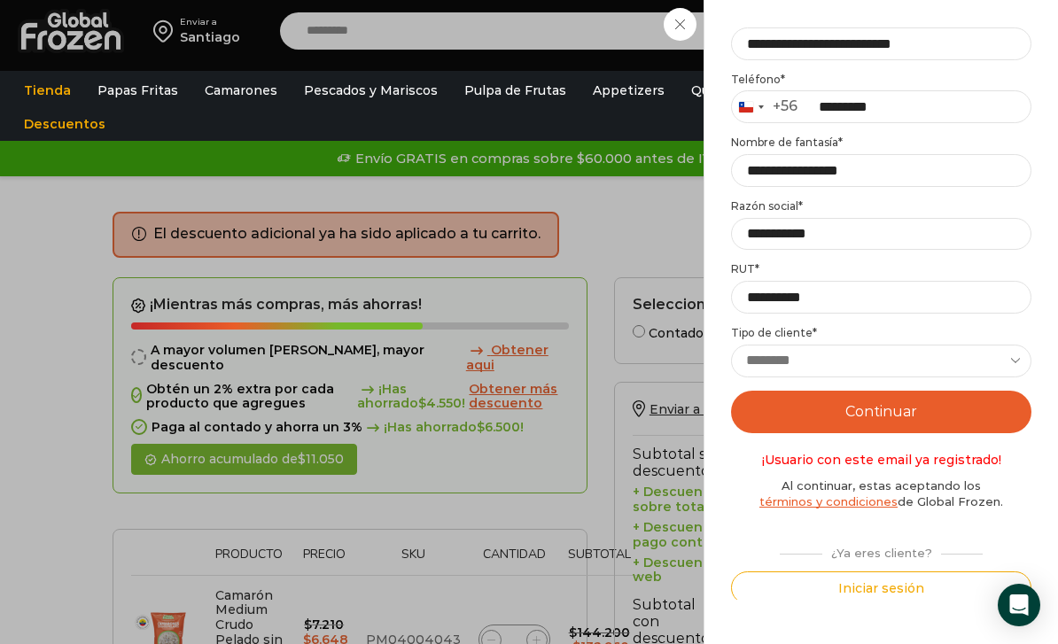
scroll to position [257, 0]
click at [800, 394] on button "Continuar" at bounding box center [881, 412] width 300 height 43
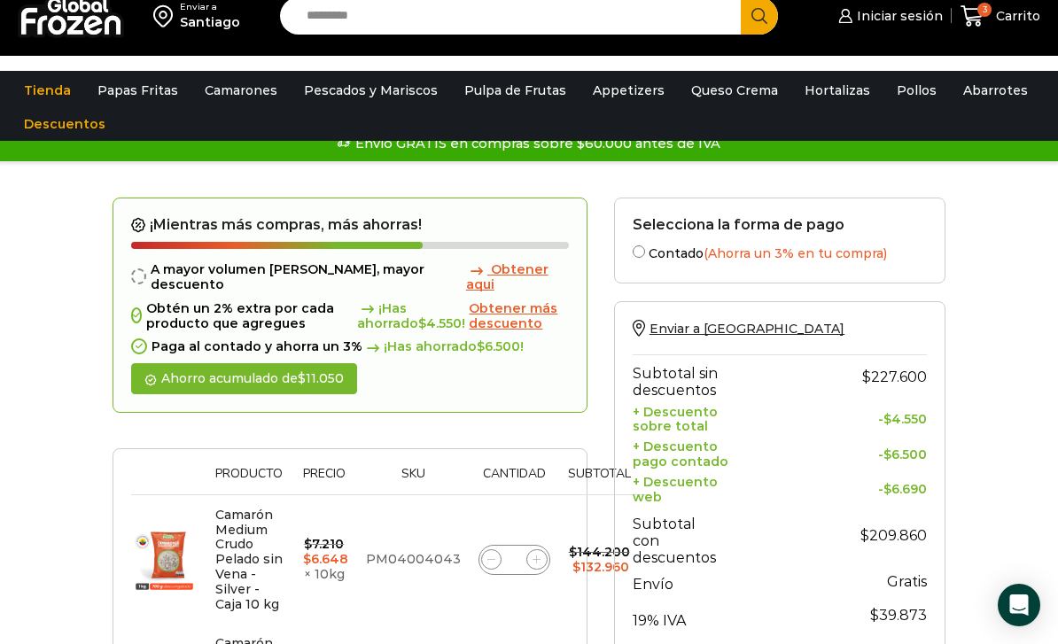
scroll to position [52, 0]
